Goal: Use online tool/utility: Utilize a website feature to perform a specific function

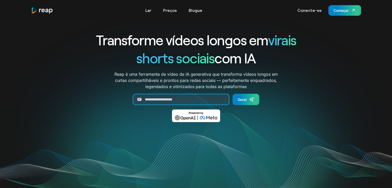
click at [151, 97] on input "Gerar formulário" at bounding box center [181, 99] width 97 height 11
paste input "**********"
type input "**********"
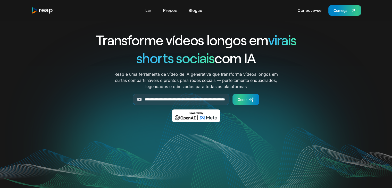
click at [243, 97] on font "Gerar" at bounding box center [241, 99] width 9 height 4
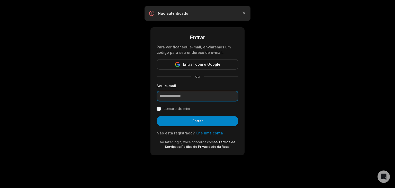
click at [189, 96] on input "email" at bounding box center [198, 96] width 82 height 11
type input "**********"
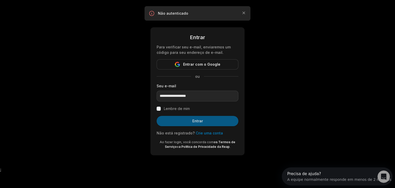
click at [183, 120] on button "Entrar" at bounding box center [198, 121] width 82 height 10
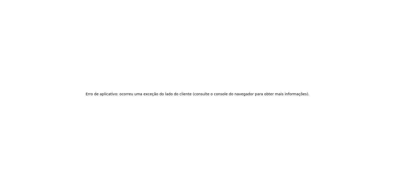
click at [170, 102] on div "Erro de aplicativo: ocorreu uma exceção do lado do cliente (consulte o console …" at bounding box center [197, 94] width 395 height 188
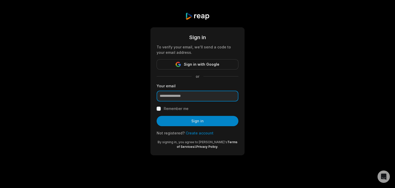
click at [180, 98] on input "email" at bounding box center [198, 96] width 82 height 11
type input "**********"
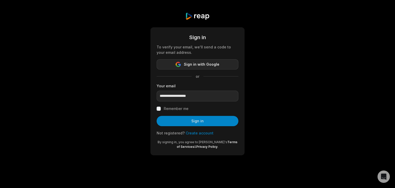
click at [198, 67] on span "Sign in with Google" at bounding box center [202, 64] width 36 height 6
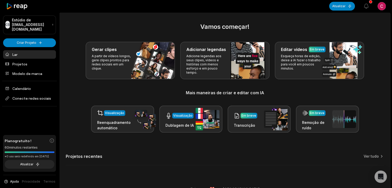
click at [185, 25] on h2 "Vamos começar!" at bounding box center [225, 26] width 318 height 9
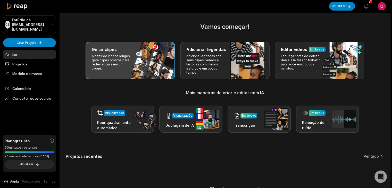
click at [138, 62] on div "Gerar clipes A partir de vídeos longos, gere clipes prontos para redes sociais …" at bounding box center [129, 61] width 89 height 38
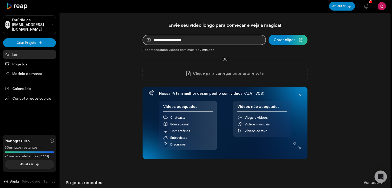
click at [184, 43] on input at bounding box center [203, 40] width 123 height 10
paste input "**********"
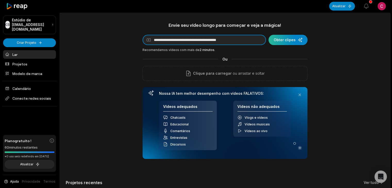
type input "**********"
click at [289, 40] on div "submit" at bounding box center [287, 40] width 39 height 10
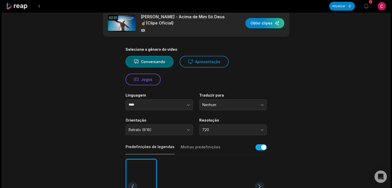
scroll to position [5, 0]
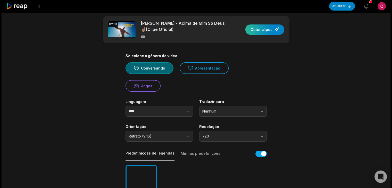
click at [265, 30] on div "button" at bounding box center [264, 29] width 39 height 10
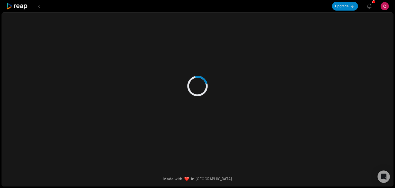
click at [211, 69] on div at bounding box center [197, 81] width 249 height 136
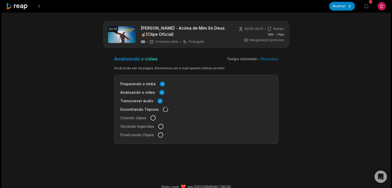
click at [226, 66] on div "Você pode sair da página. Enviaremos um e-mail quando estiver pronto!" at bounding box center [196, 68] width 164 height 5
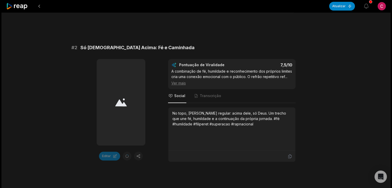
scroll to position [218, 0]
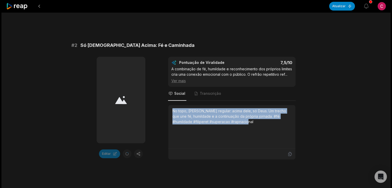
drag, startPoint x: 389, startPoint y: 89, endPoint x: 393, endPoint y: 122, distance: 33.3
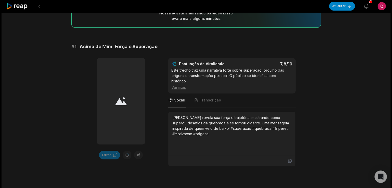
scroll to position [0, 0]
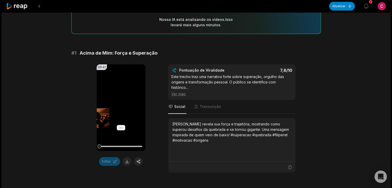
scroll to position [57, 0]
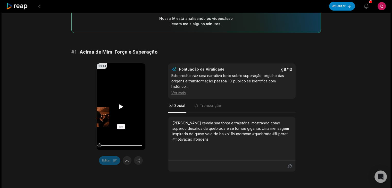
click at [110, 102] on video "Seu navegador não suporta o formato mp4." at bounding box center [121, 106] width 49 height 87
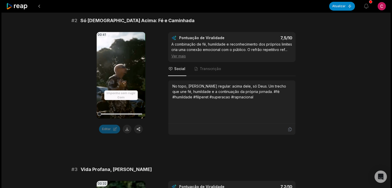
scroll to position [245, 0]
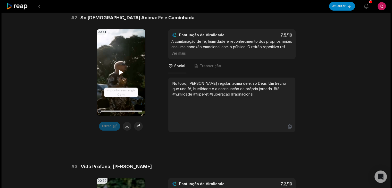
click at [124, 75] on video "Seu navegador não suporta o formato mp4." at bounding box center [121, 72] width 49 height 87
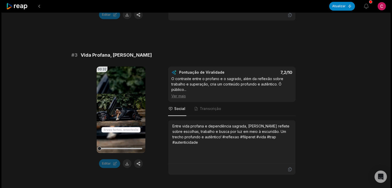
scroll to position [359, 0]
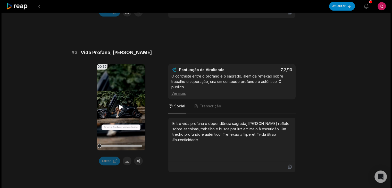
click at [118, 109] on icon at bounding box center [121, 107] width 6 height 6
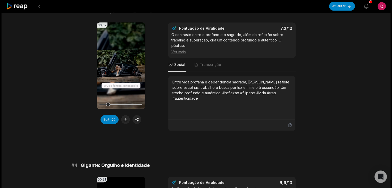
scroll to position [318, 0]
